Goal: Task Accomplishment & Management: Manage account settings

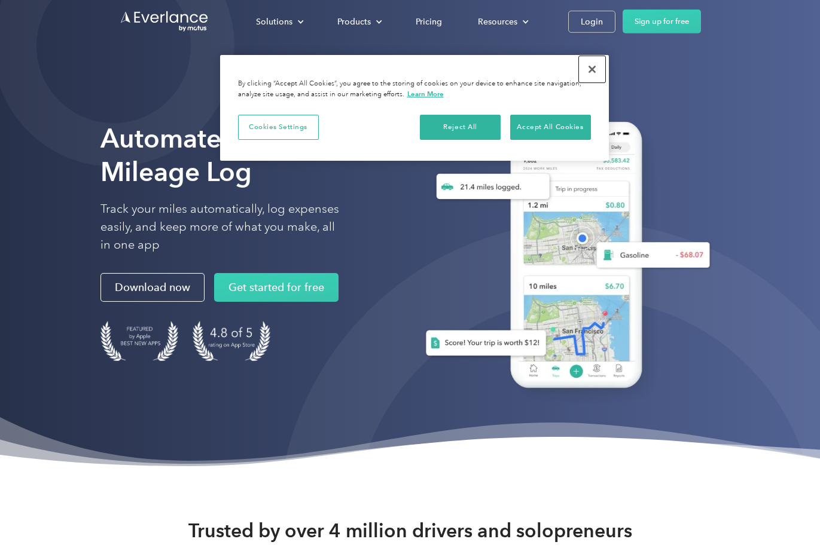
click at [596, 72] on button "Close" at bounding box center [592, 69] width 26 height 26
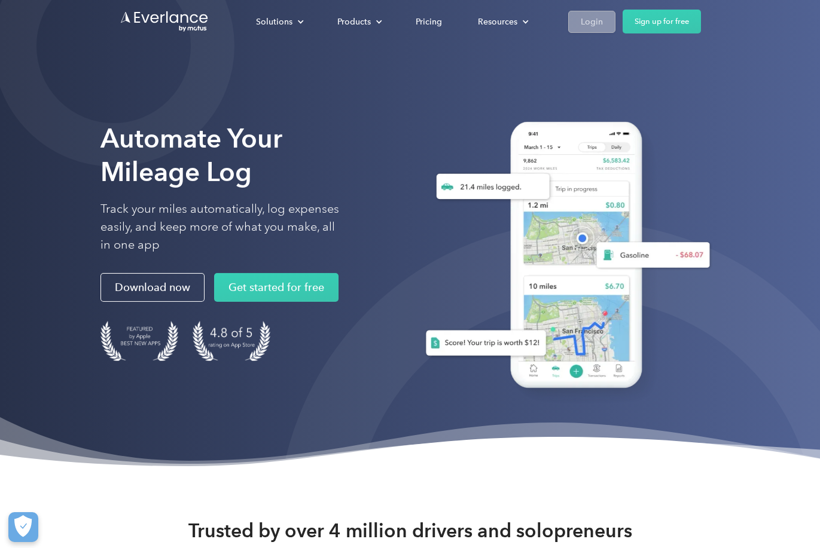
click at [590, 28] on div "Login" at bounding box center [592, 21] width 22 height 15
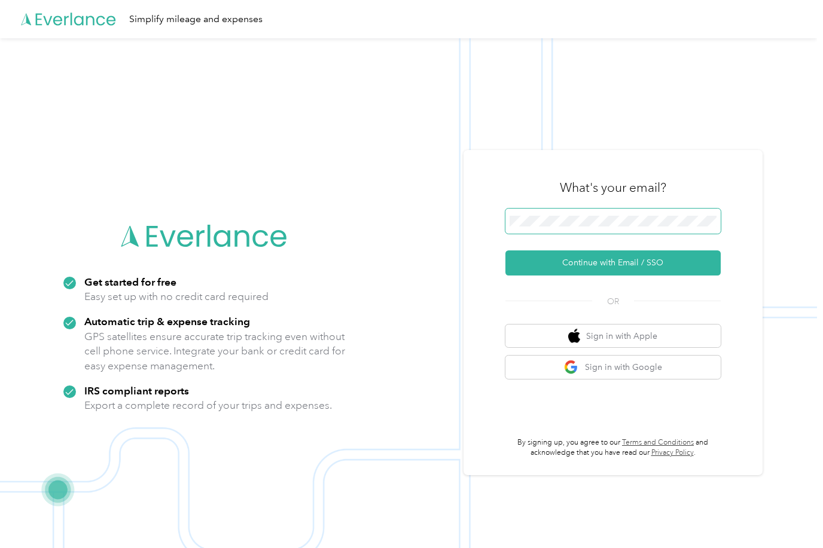
click at [505, 251] on button "Continue with Email / SSO" at bounding box center [612, 263] width 215 height 25
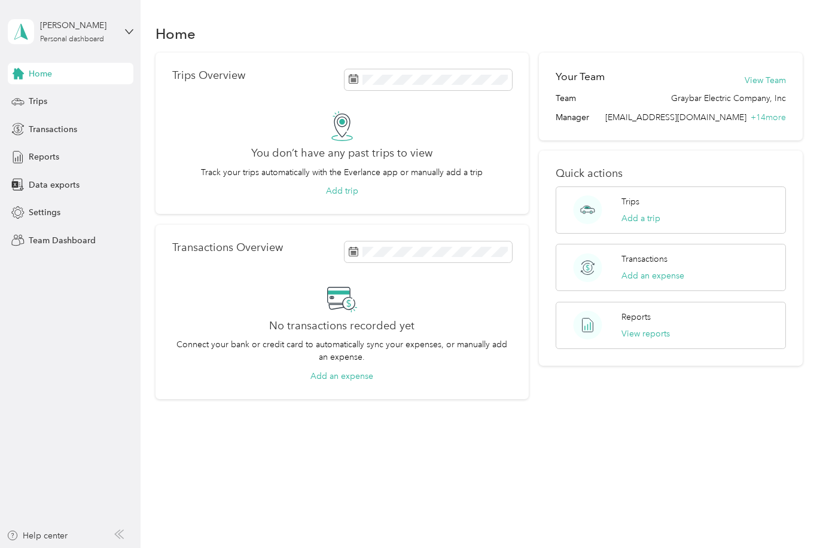
click at [600, 41] on div "Home" at bounding box center [478, 33] width 647 height 25
click at [102, 30] on div "[PERSON_NAME]" at bounding box center [77, 25] width 75 height 13
click at [82, 94] on div "Team dashboard" at bounding box center [133, 98] width 235 height 21
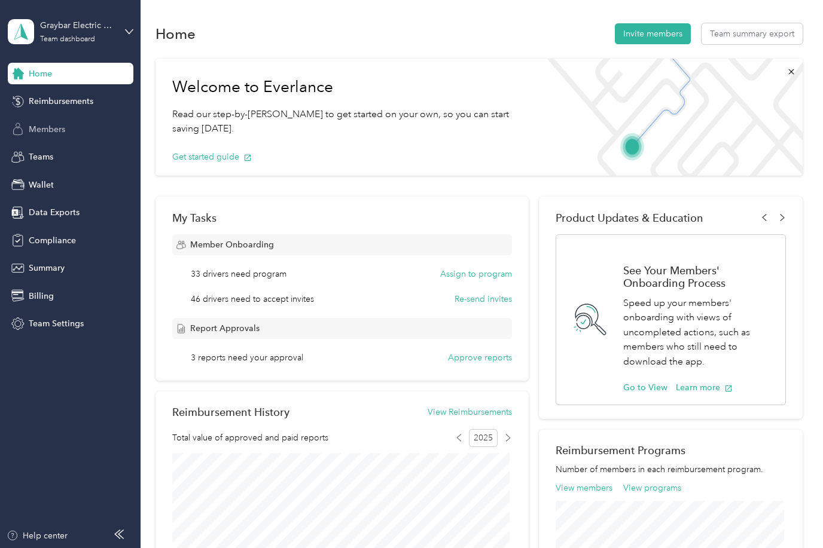
click at [65, 126] on span "Members" at bounding box center [47, 129] width 36 height 13
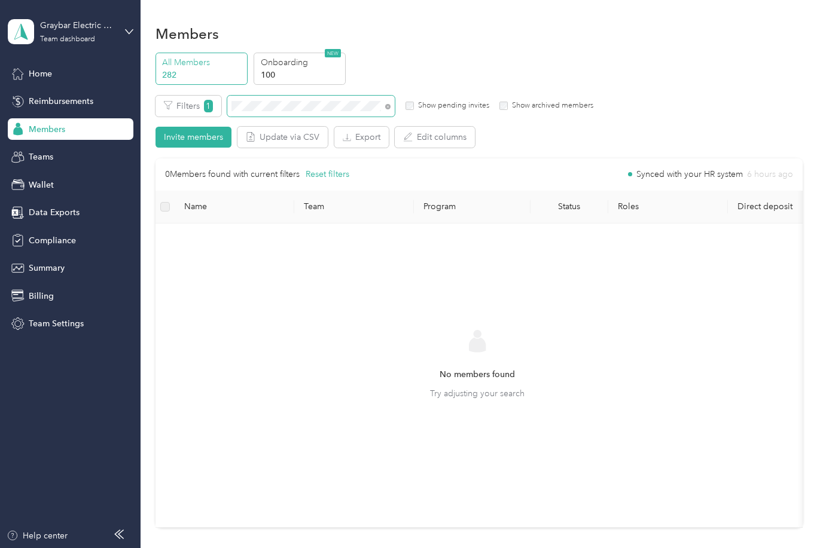
click at [154, 103] on div "Members All Members 282 Onboarding 100 NEW Edit role Edit team Edit program Exp…" at bounding box center [479, 301] width 676 height 603
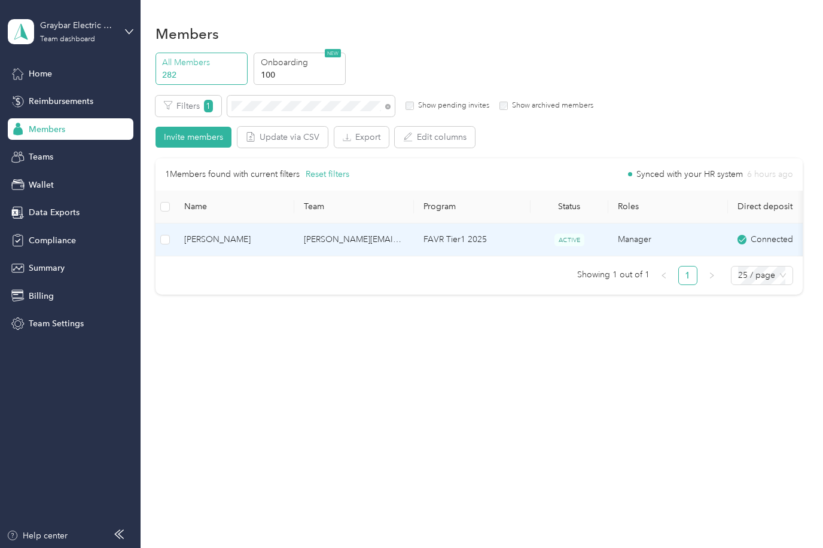
click at [250, 248] on td "[PERSON_NAME]" at bounding box center [235, 240] width 120 height 33
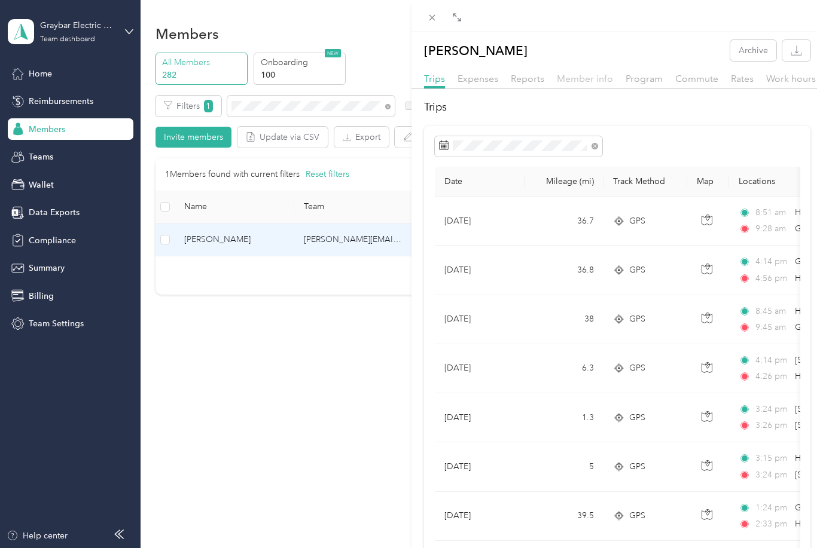
click at [563, 77] on span "Member info" at bounding box center [585, 78] width 56 height 11
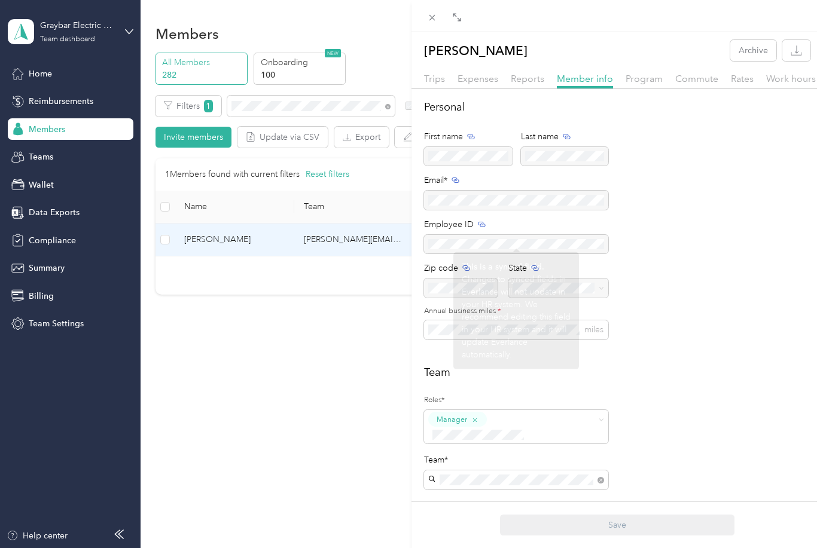
click at [314, 388] on div "[PERSON_NAME] Archive Trips Expenses Reports Member info Program Commute Rates …" at bounding box center [411, 274] width 823 height 548
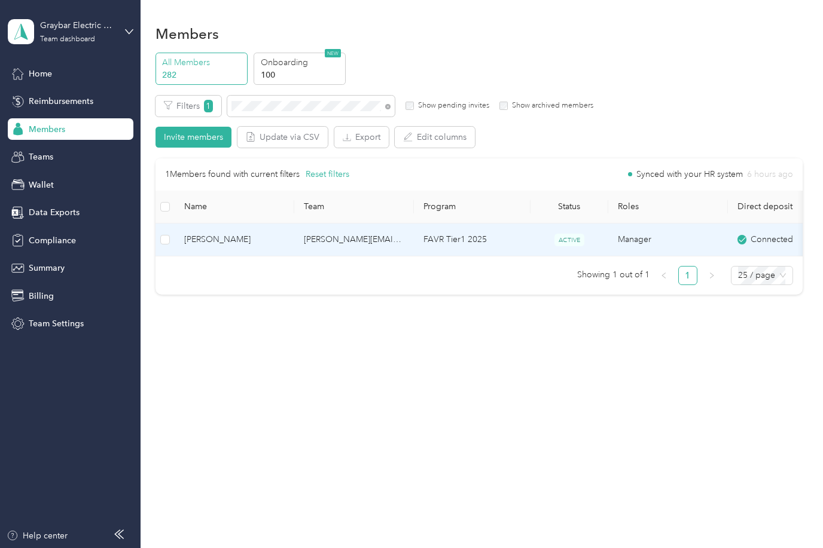
click at [260, 240] on span "[PERSON_NAME]" at bounding box center [234, 239] width 100 height 13
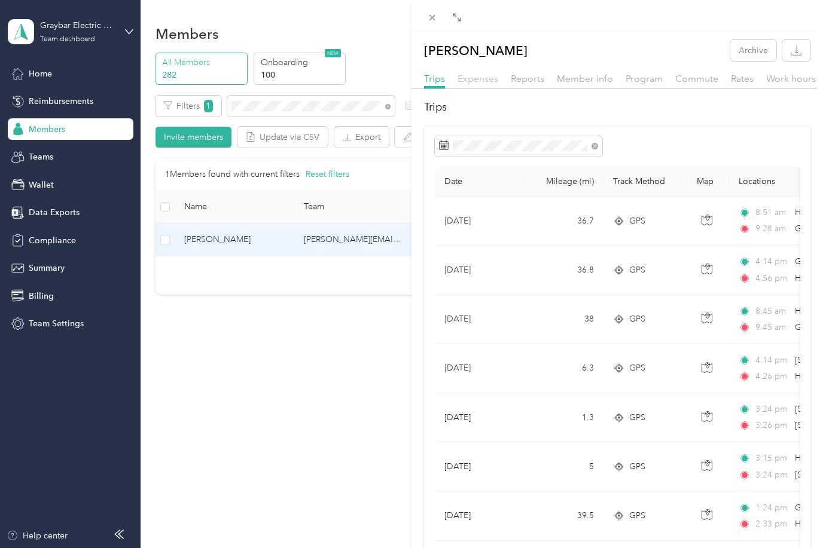
click at [471, 80] on span "Expenses" at bounding box center [477, 78] width 41 height 11
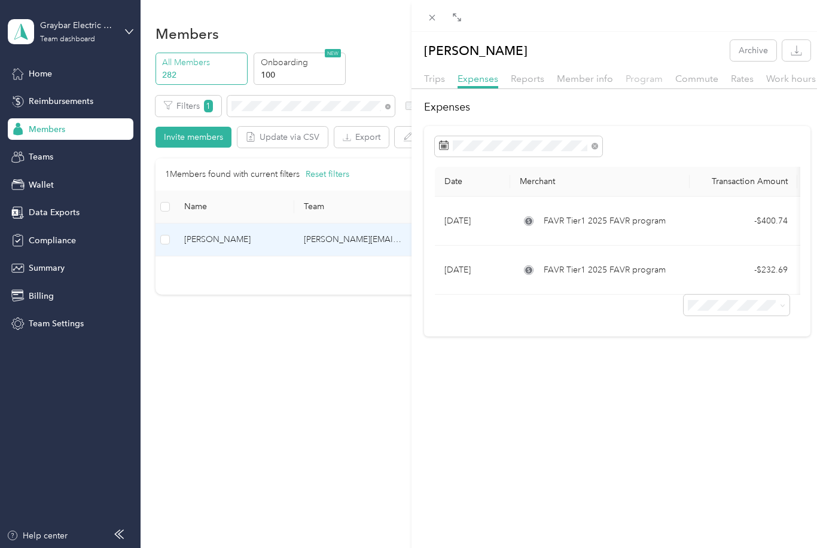
click at [651, 81] on span "Program" at bounding box center [644, 78] width 37 height 11
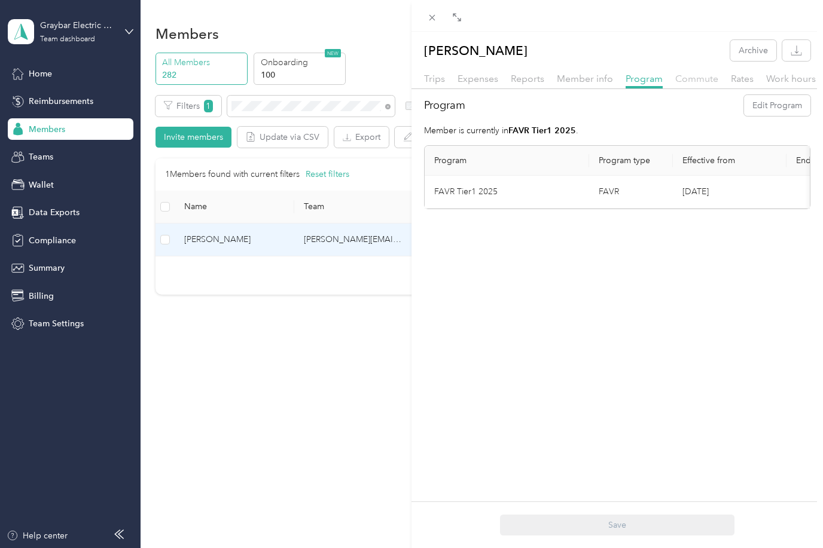
click at [699, 83] on span "Commute" at bounding box center [696, 78] width 43 height 11
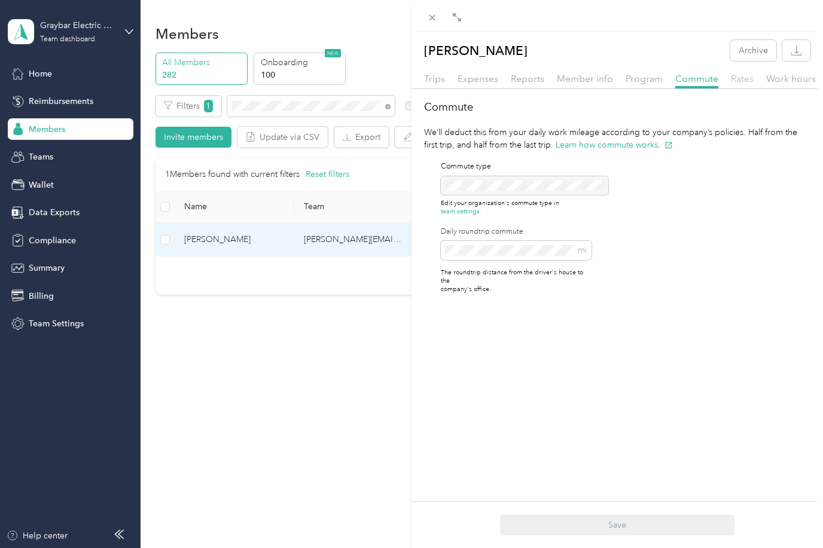
click at [739, 78] on span "Rates" at bounding box center [742, 78] width 23 height 11
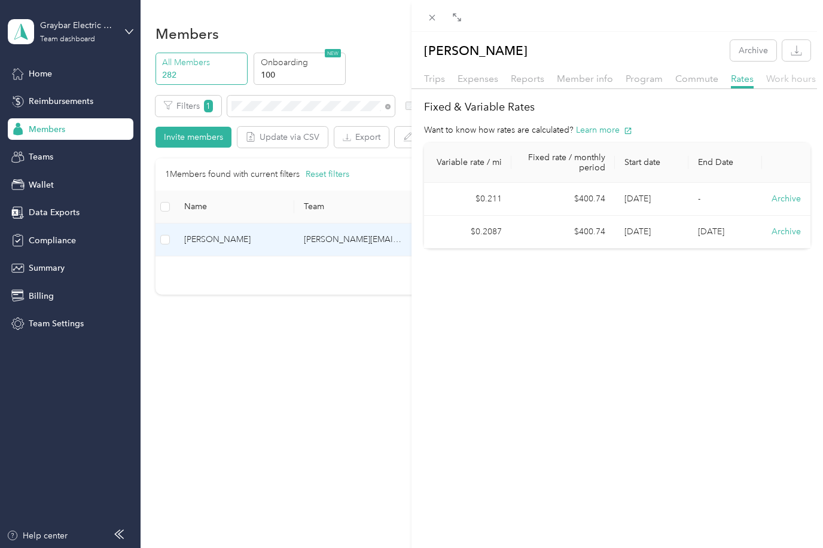
click at [785, 81] on span "Work hours" at bounding box center [791, 78] width 50 height 11
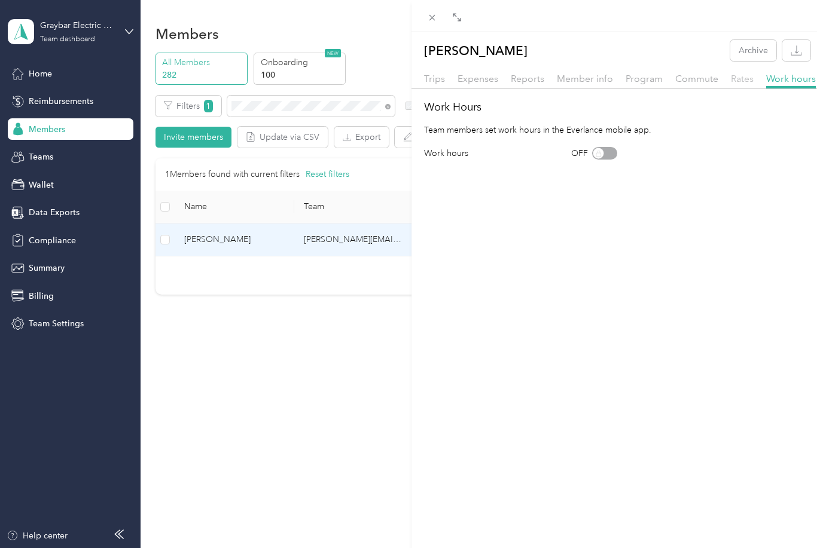
click at [736, 82] on span "Rates" at bounding box center [742, 78] width 23 height 11
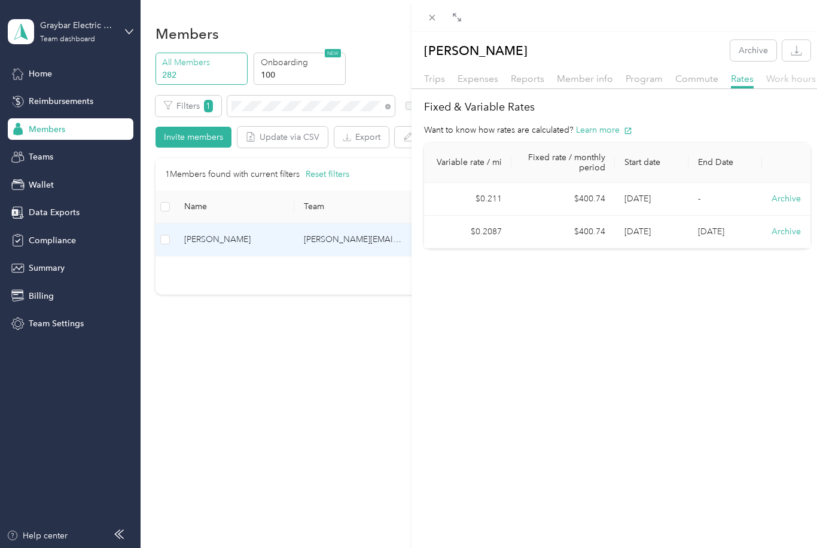
click at [780, 84] on span "Work hours" at bounding box center [791, 78] width 50 height 11
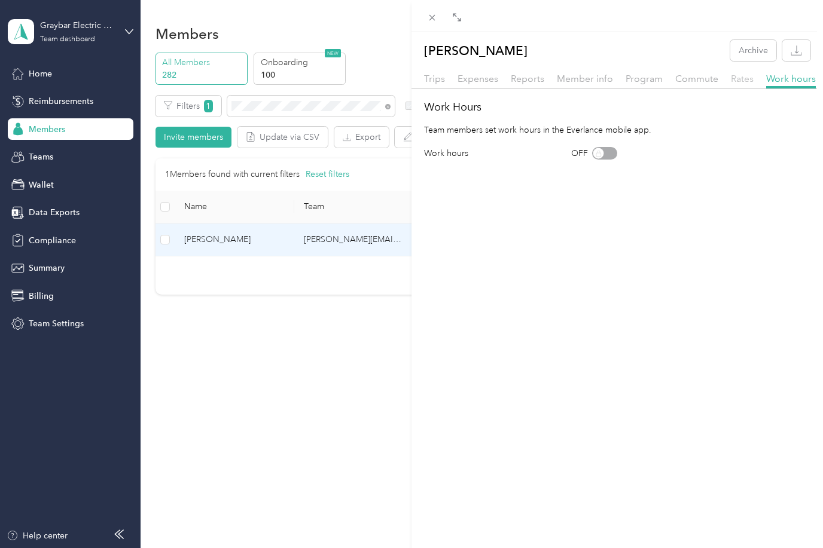
click at [742, 78] on span "Rates" at bounding box center [742, 78] width 23 height 11
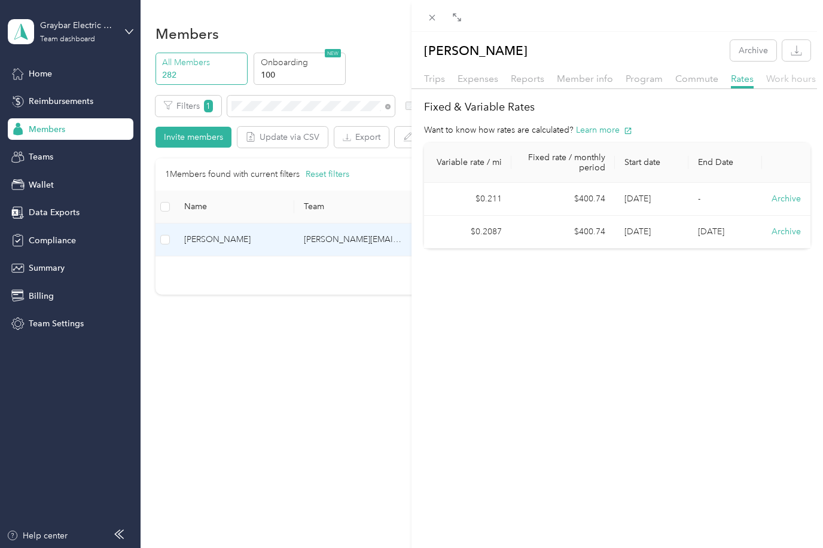
click at [774, 83] on span "Work hours" at bounding box center [791, 78] width 50 height 11
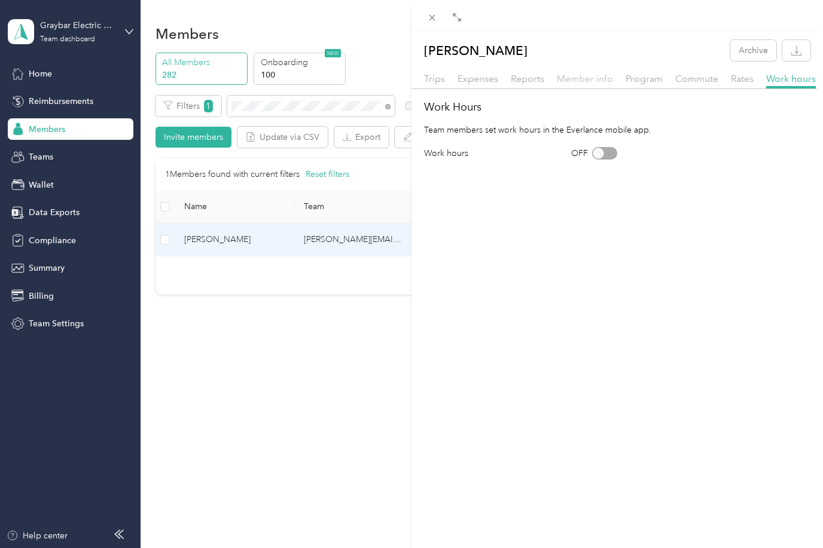
click at [595, 75] on span "Member info" at bounding box center [585, 78] width 56 height 11
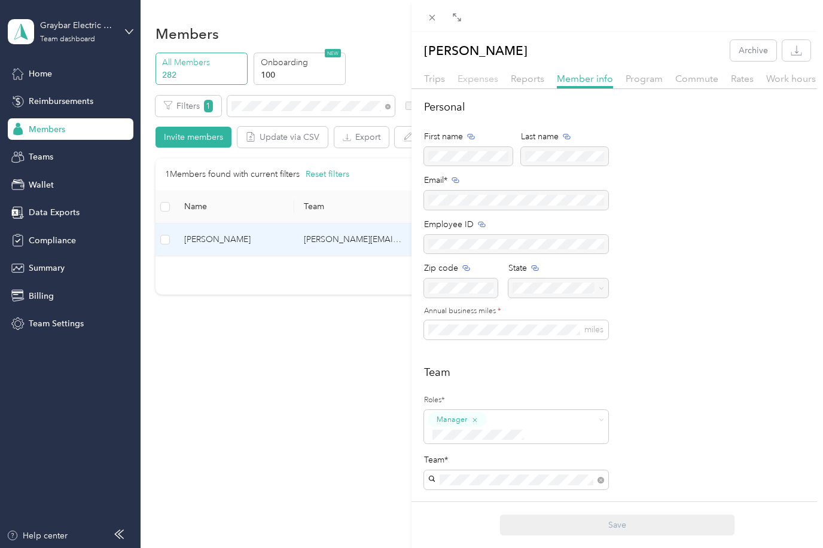
click at [489, 81] on span "Expenses" at bounding box center [477, 78] width 41 height 11
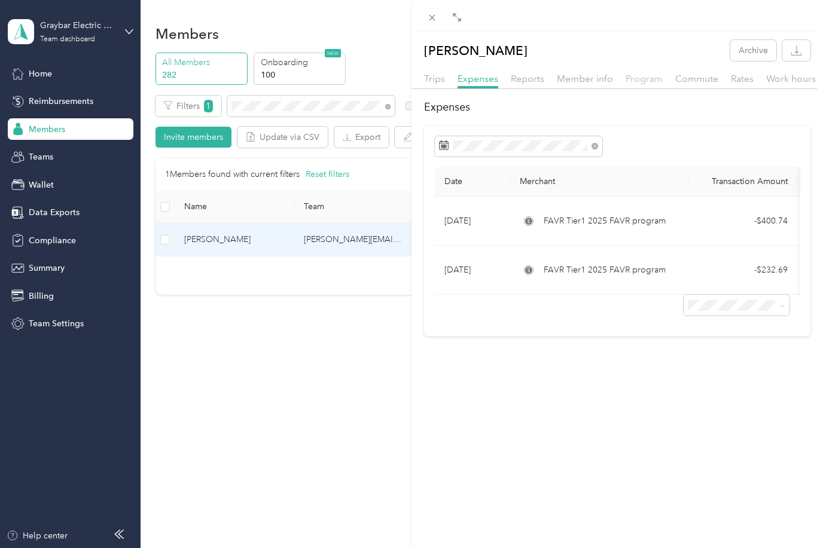
click at [634, 78] on span "Program" at bounding box center [644, 78] width 37 height 11
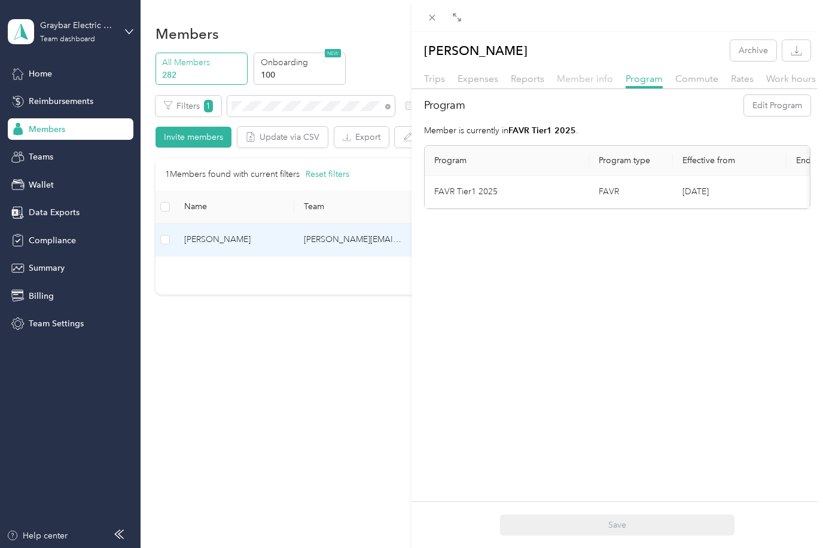
click at [571, 77] on span "Member info" at bounding box center [585, 78] width 56 height 11
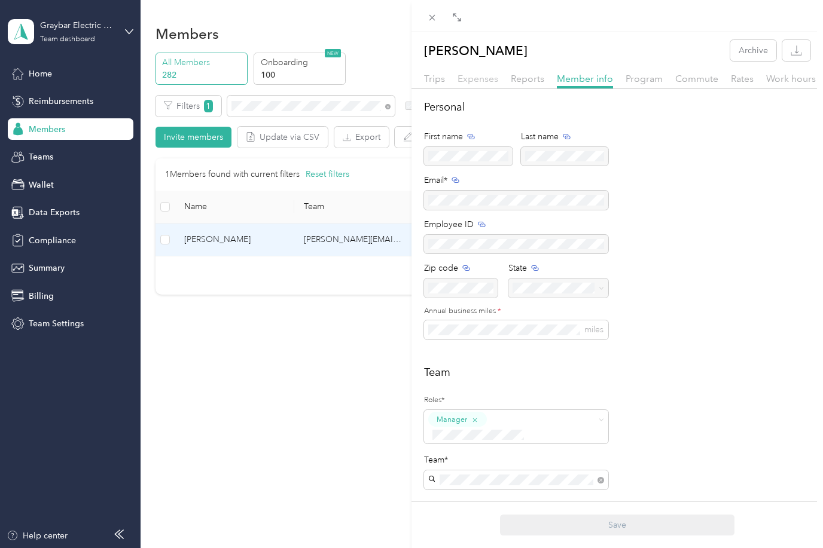
click at [478, 79] on span "Expenses" at bounding box center [477, 78] width 41 height 11
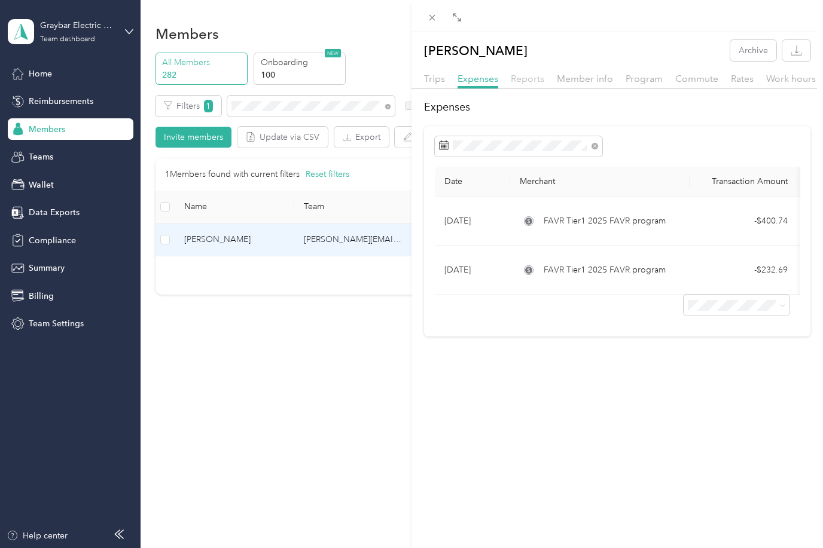
click at [520, 77] on span "Reports" at bounding box center [527, 78] width 33 height 11
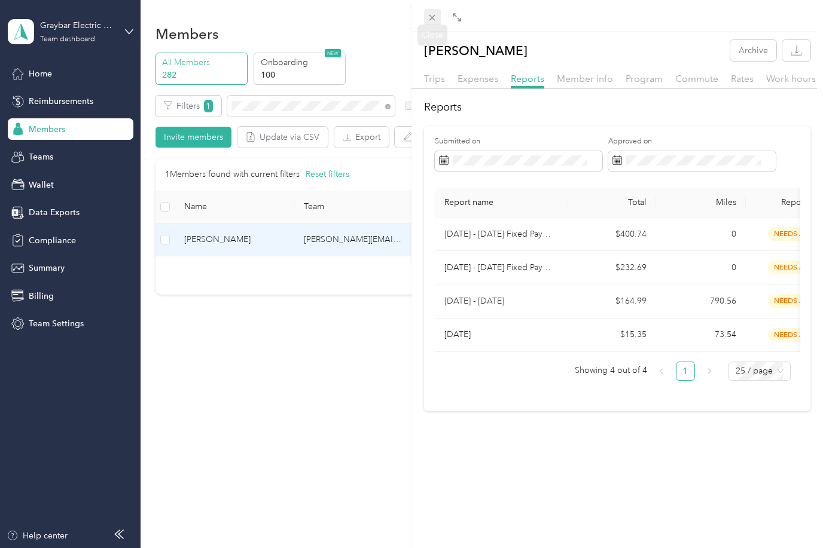
click at [434, 16] on icon at bounding box center [432, 18] width 6 height 6
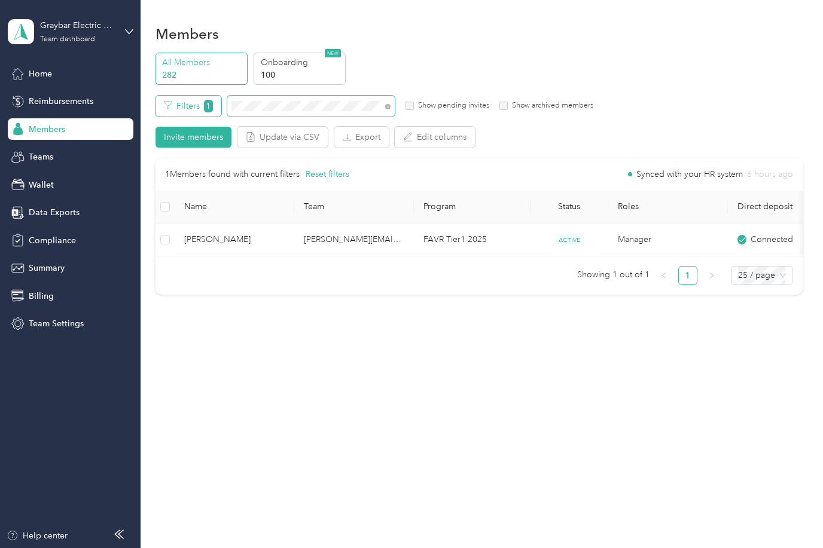
click at [193, 97] on div "Filters 1 Show pending invites Show archived members" at bounding box center [374, 106] width 438 height 21
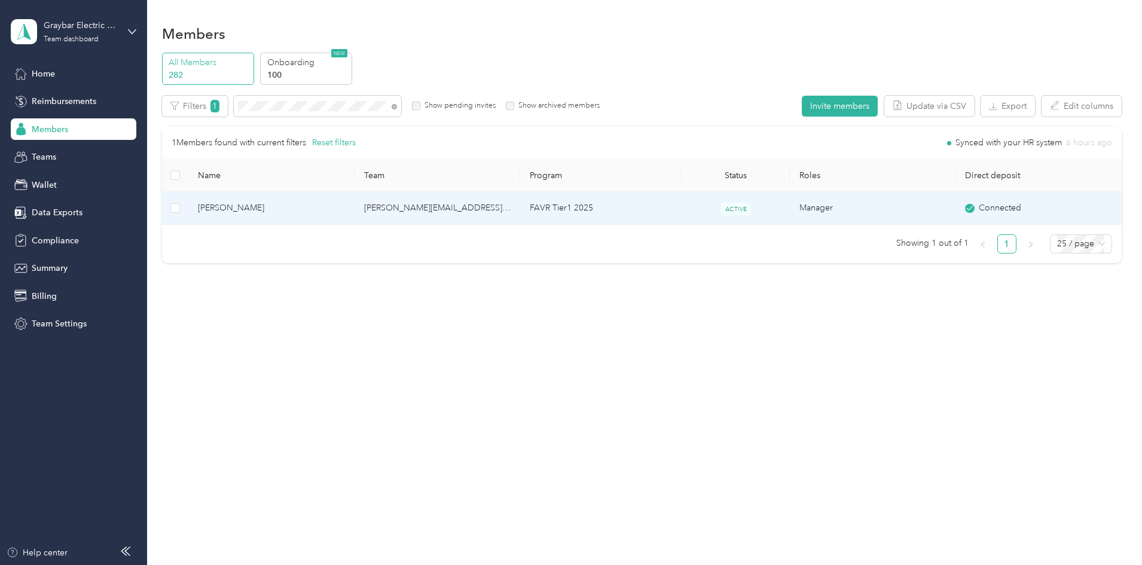
click at [344, 206] on span "[PERSON_NAME]" at bounding box center [271, 208] width 147 height 13
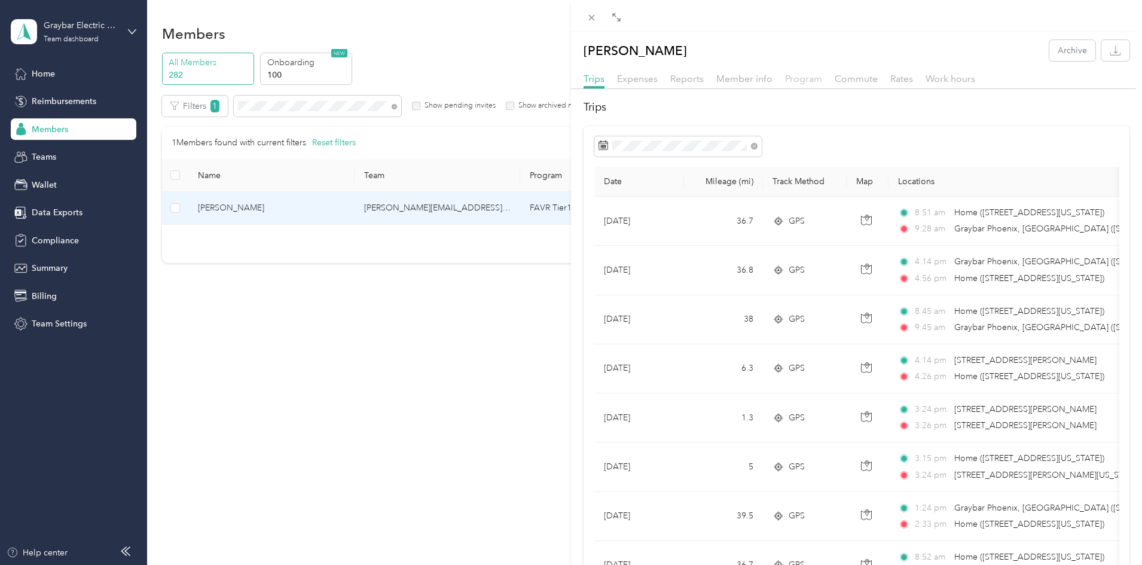
click at [805, 81] on span "Program" at bounding box center [803, 78] width 37 height 11
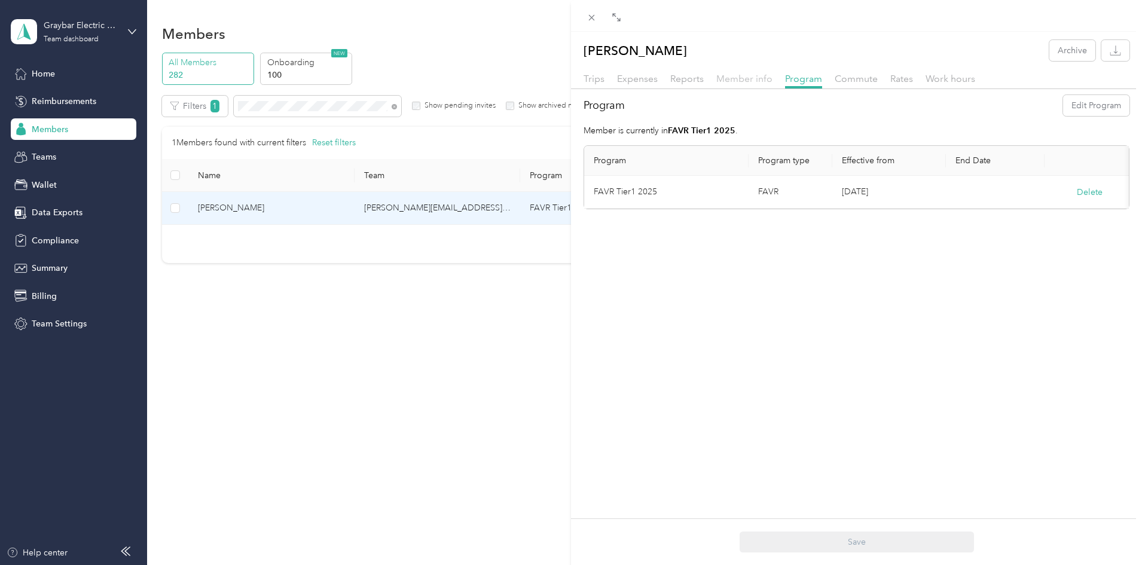
click at [761, 79] on span "Member info" at bounding box center [744, 78] width 56 height 11
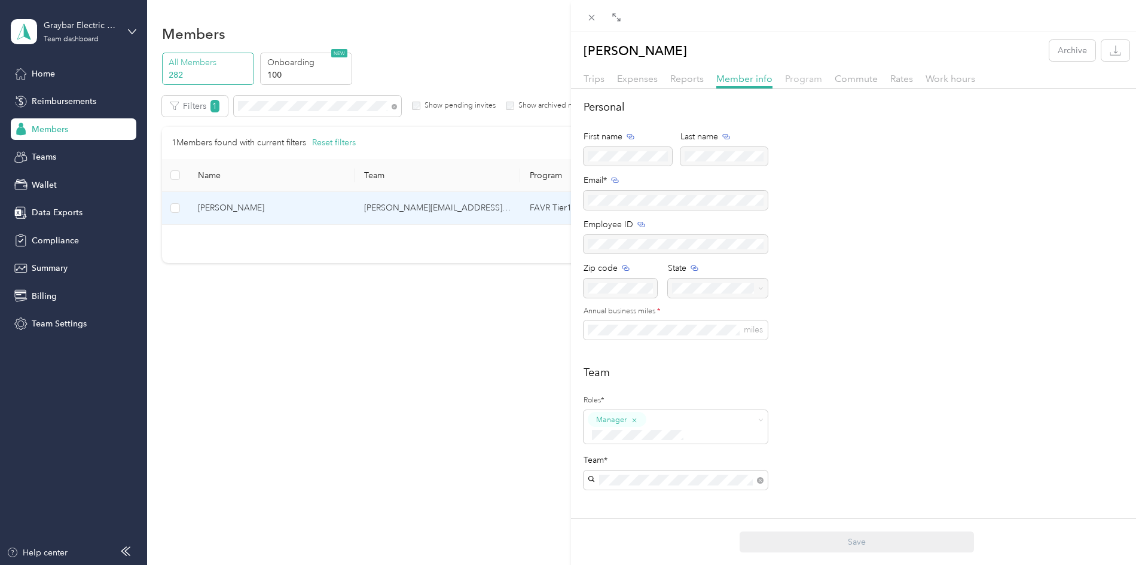
click at [796, 79] on span "Program" at bounding box center [803, 78] width 37 height 11
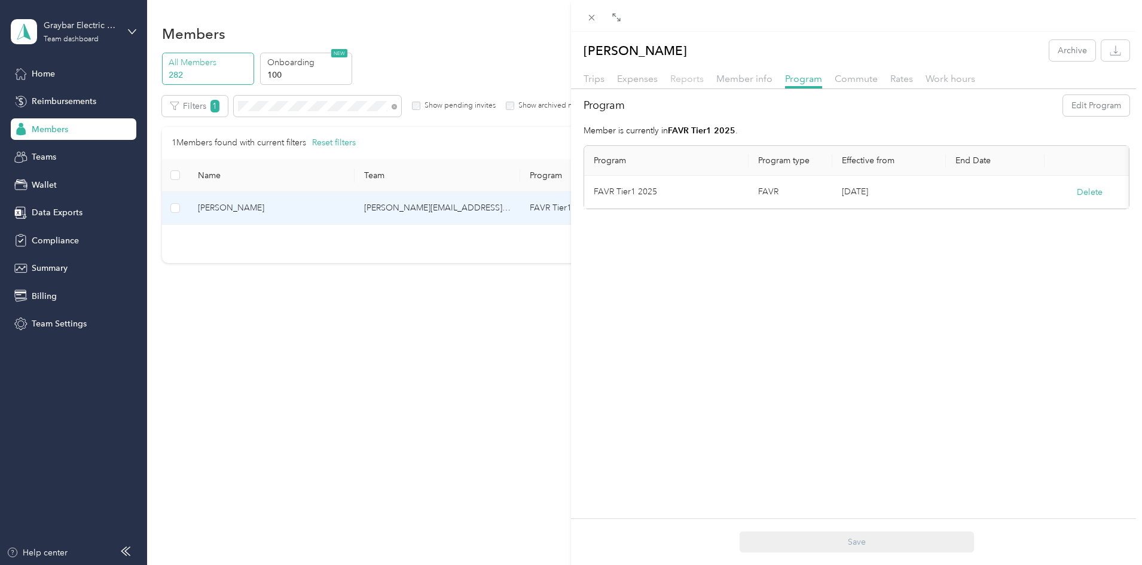
click at [689, 76] on span "Reports" at bounding box center [686, 78] width 33 height 11
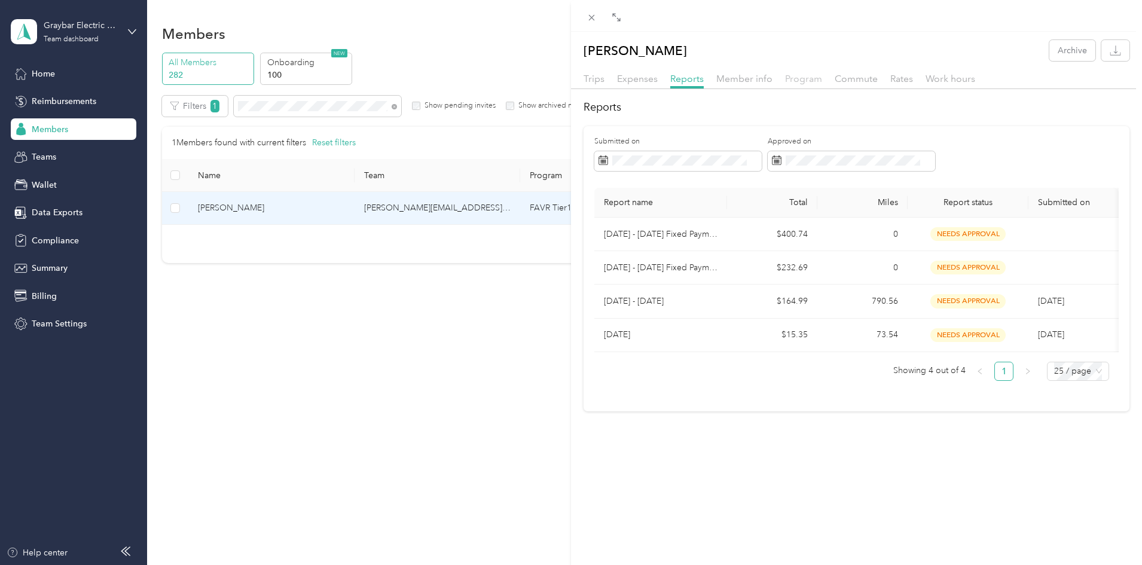
click at [804, 80] on span "Program" at bounding box center [803, 78] width 37 height 11
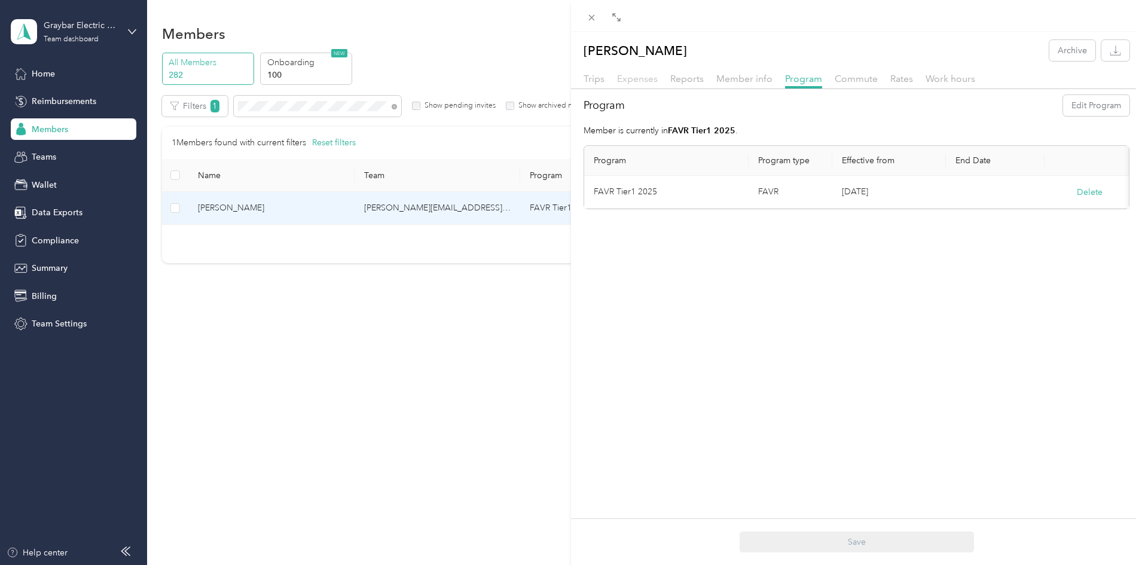
click at [618, 79] on span "Expenses" at bounding box center [637, 78] width 41 height 11
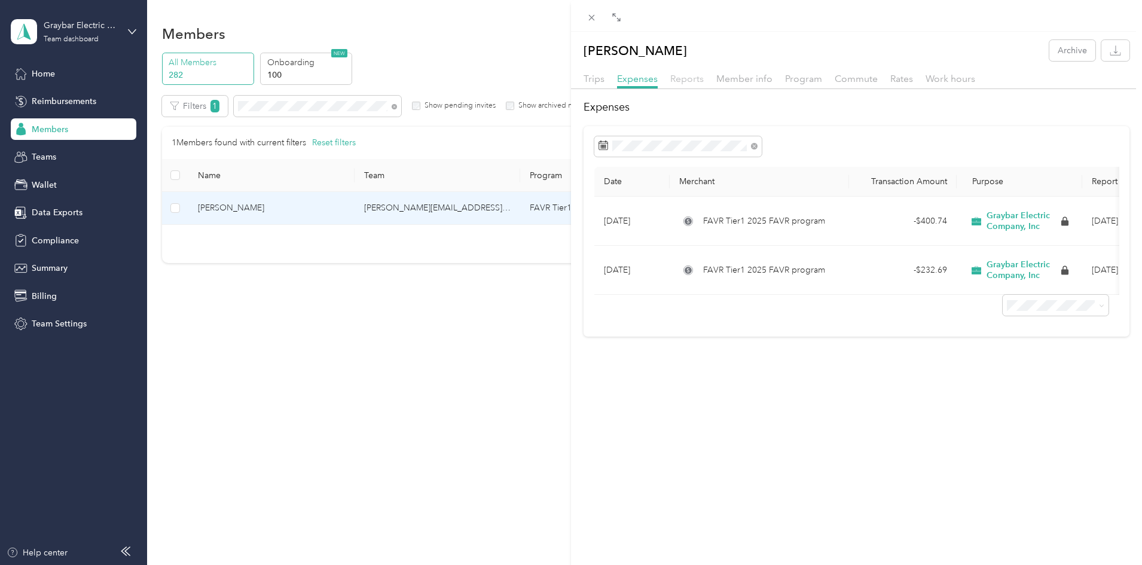
click at [685, 81] on span "Reports" at bounding box center [686, 78] width 33 height 11
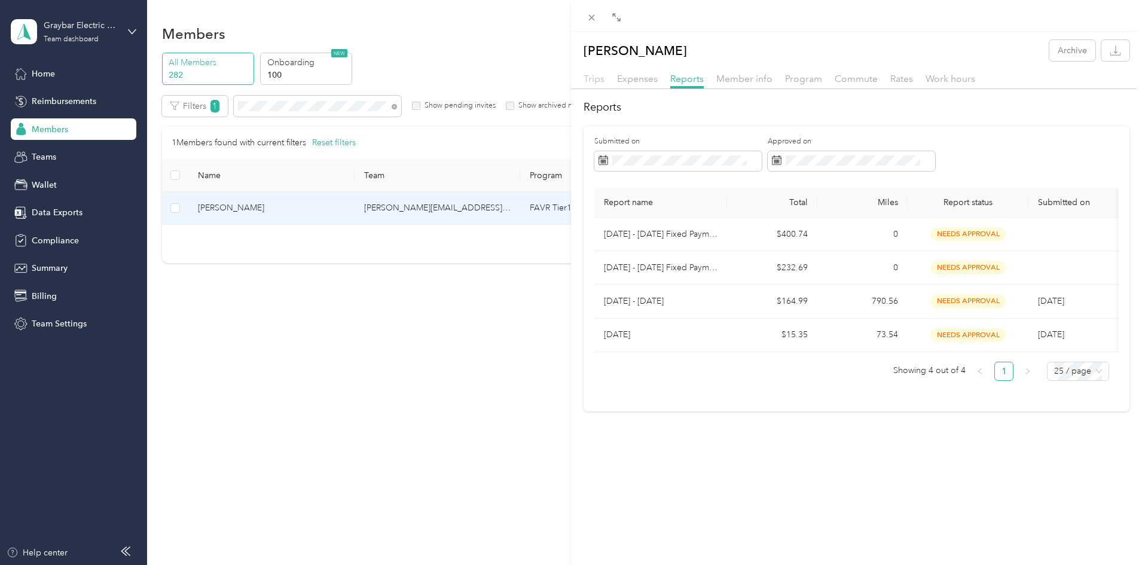
click at [589, 80] on span "Trips" at bounding box center [594, 78] width 21 height 11
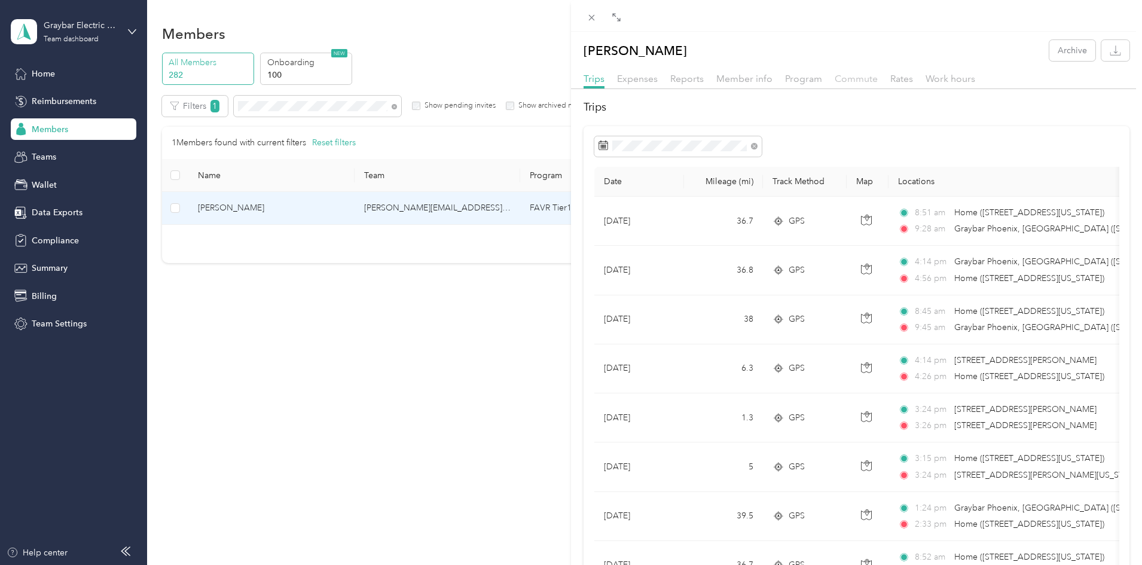
click at [822, 79] on span "Commute" at bounding box center [856, 78] width 43 height 11
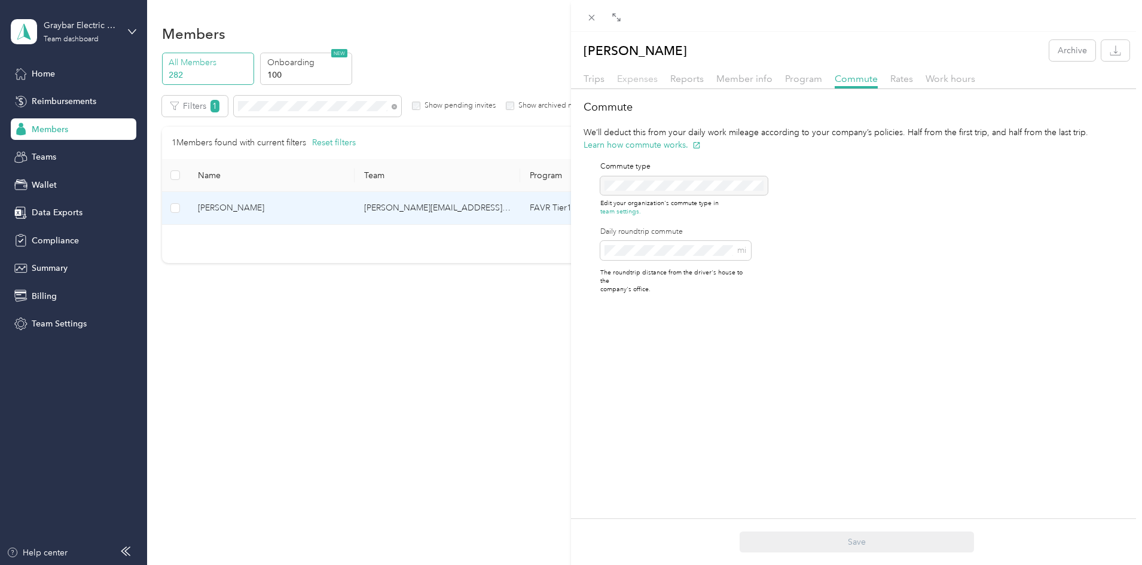
click at [630, 81] on span "Expenses" at bounding box center [637, 78] width 41 height 11
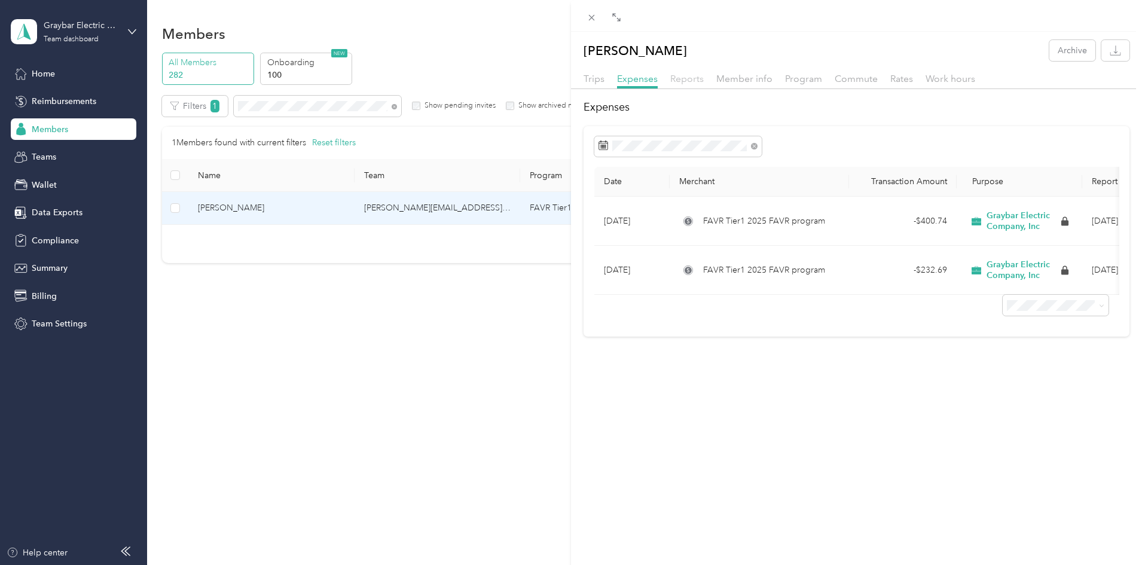
click at [682, 82] on span "Reports" at bounding box center [686, 78] width 33 height 11
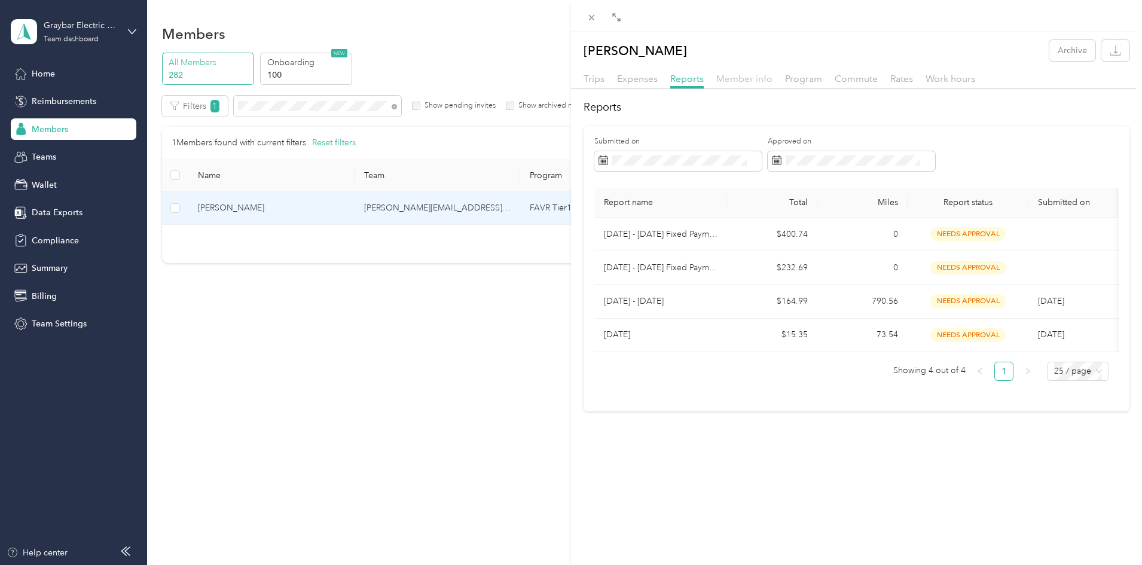
click at [748, 83] on span "Member info" at bounding box center [744, 78] width 56 height 11
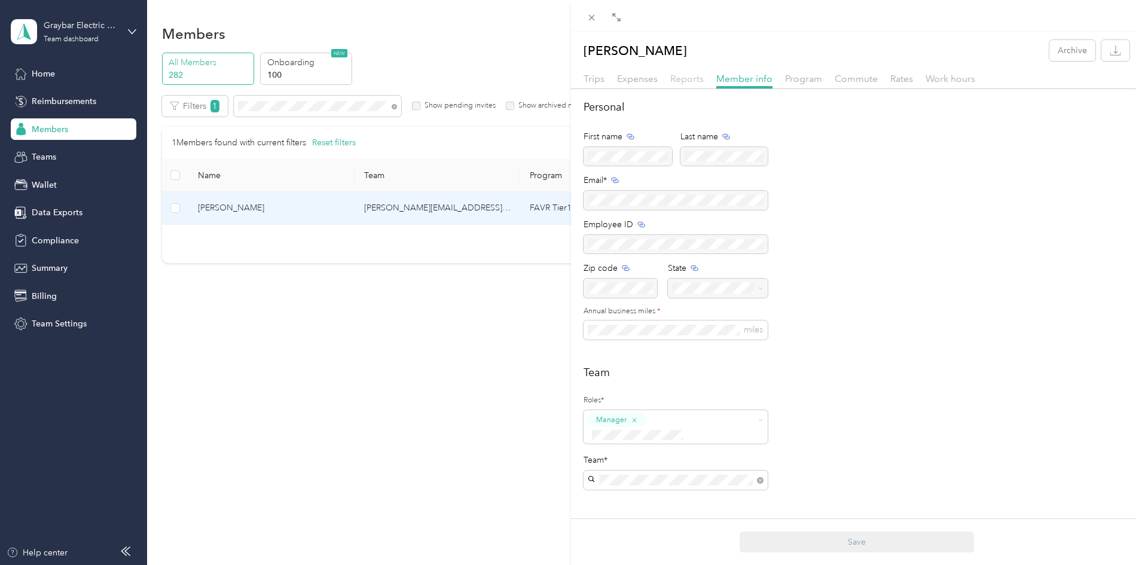
click at [697, 80] on span "Reports" at bounding box center [686, 78] width 33 height 11
